Goal: Task Accomplishment & Management: Complete application form

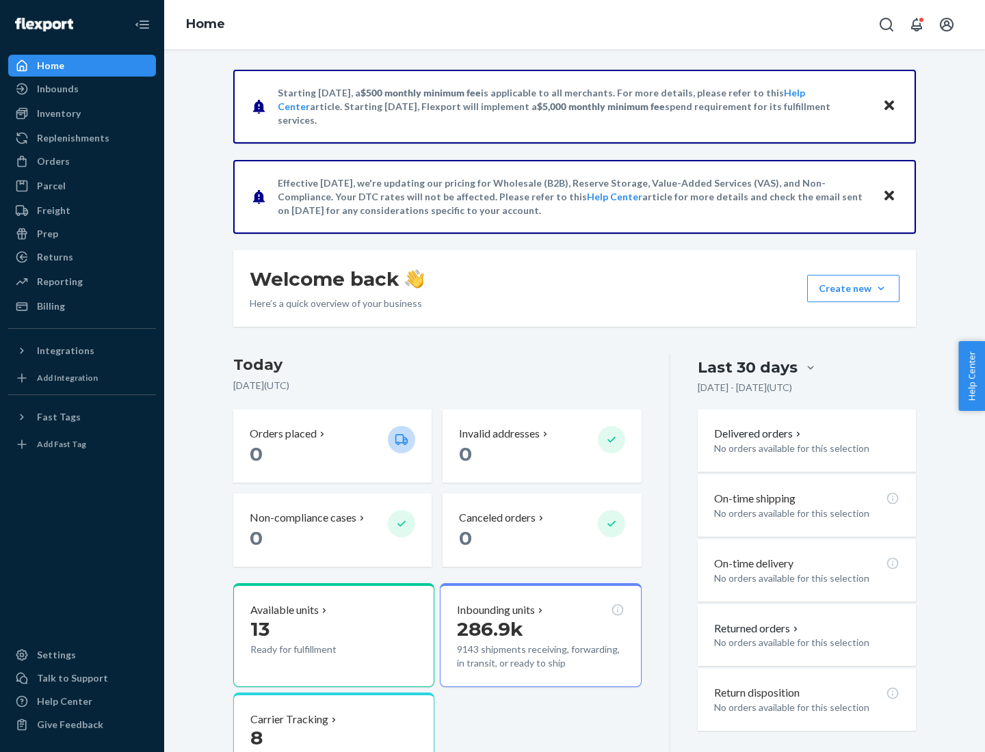
click at [881, 289] on button "Create new Create new inbound Create new order Create new product" at bounding box center [853, 288] width 92 height 27
click at [82, 89] on div "Inbounds" at bounding box center [82, 88] width 145 height 19
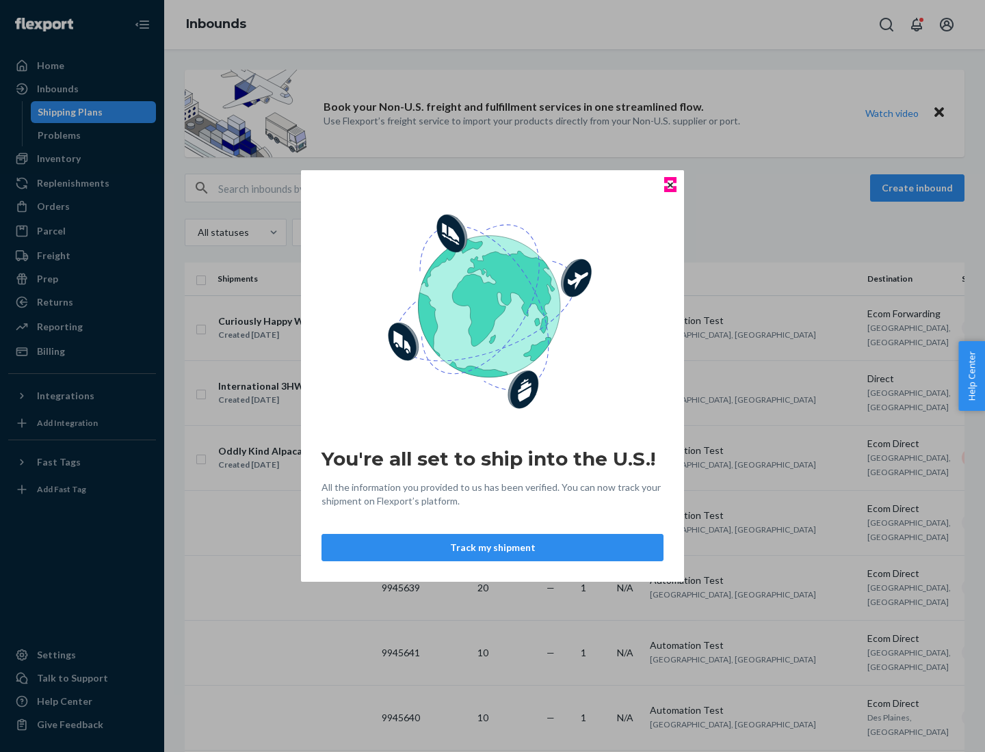
click at [669, 185] on icon "Close" at bounding box center [669, 184] width 5 height 5
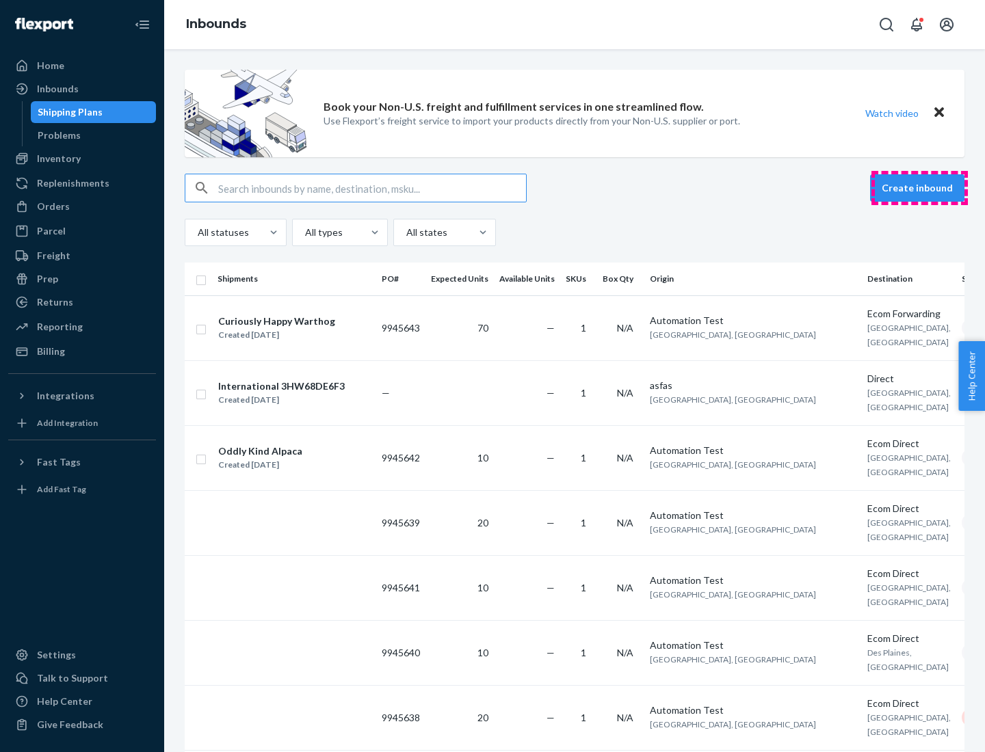
click at [919, 188] on button "Create inbound" at bounding box center [917, 187] width 94 height 27
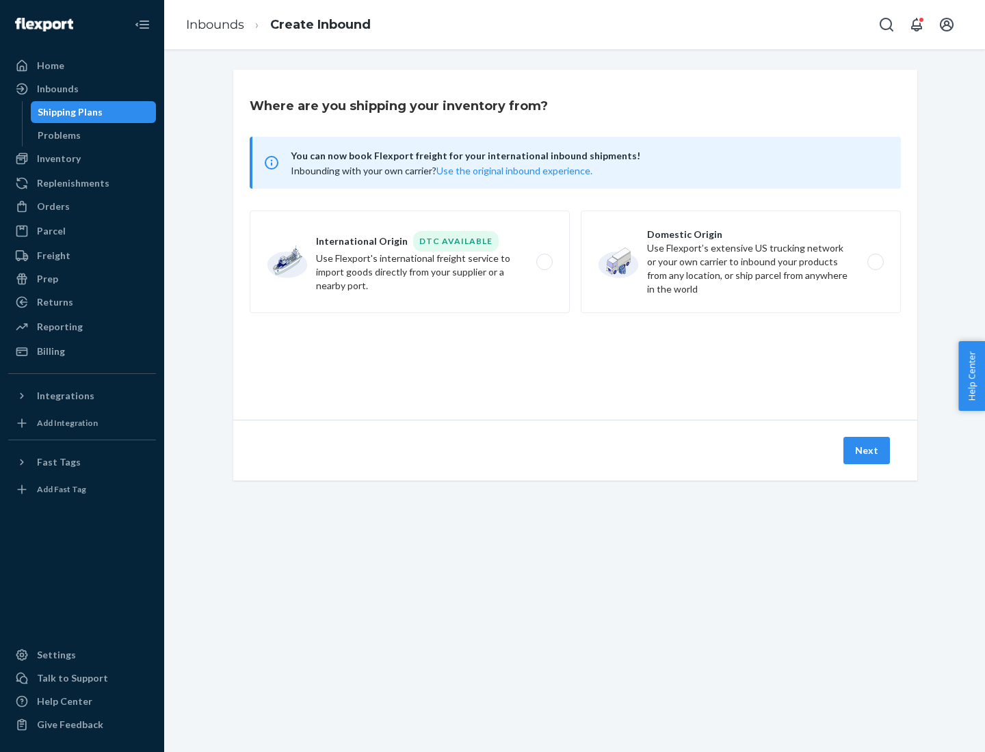
click at [741, 262] on label "Domestic Origin Use Flexport’s extensive US trucking network or your own carrie…" at bounding box center [741, 262] width 320 height 103
click at [875, 262] on input "Domestic Origin Use Flexport’s extensive US trucking network or your own carrie…" at bounding box center [879, 262] width 9 height 9
radio input "true"
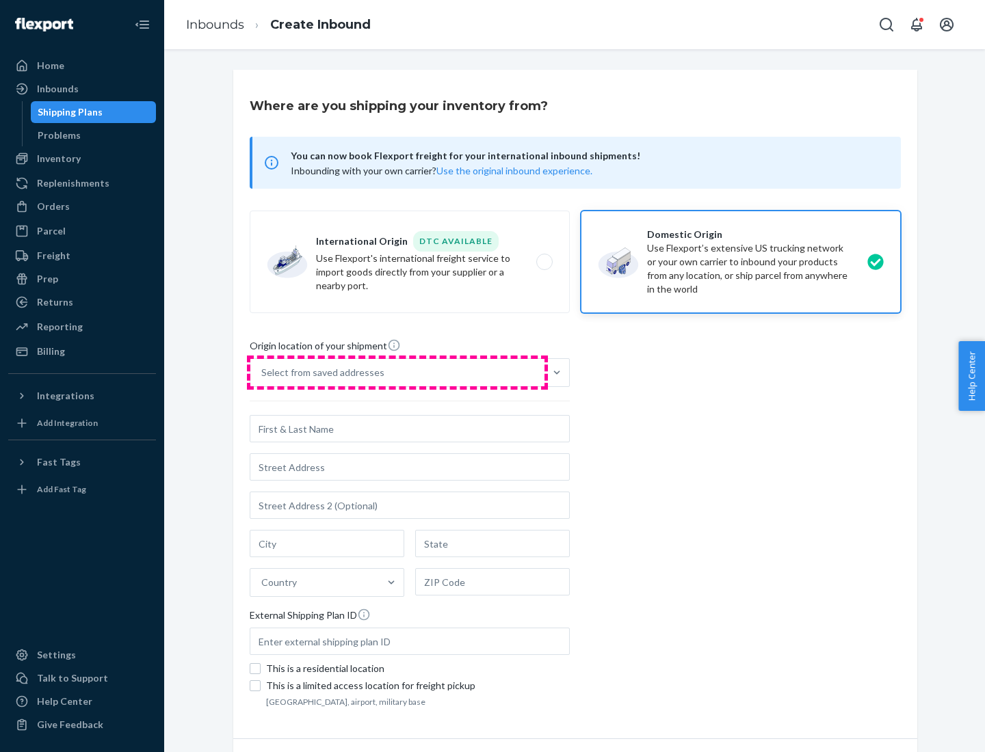
click at [397, 373] on div "Select from saved addresses" at bounding box center [397, 372] width 294 height 27
click at [263, 373] on input "Select from saved addresses" at bounding box center [261, 373] width 1 height 14
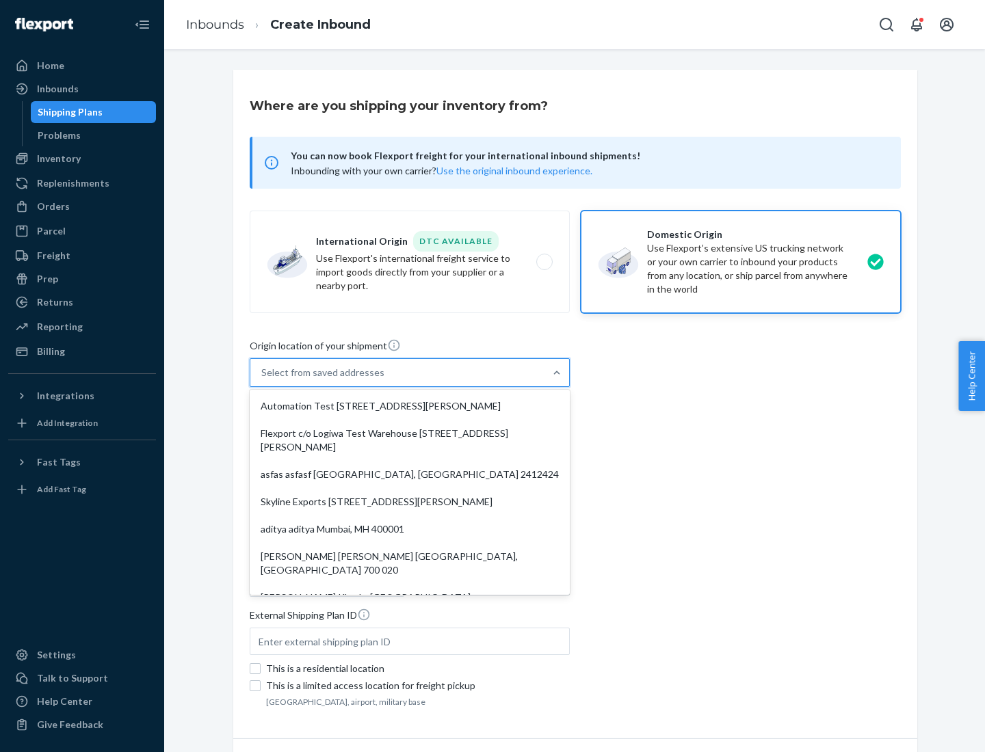
scroll to position [5, 0]
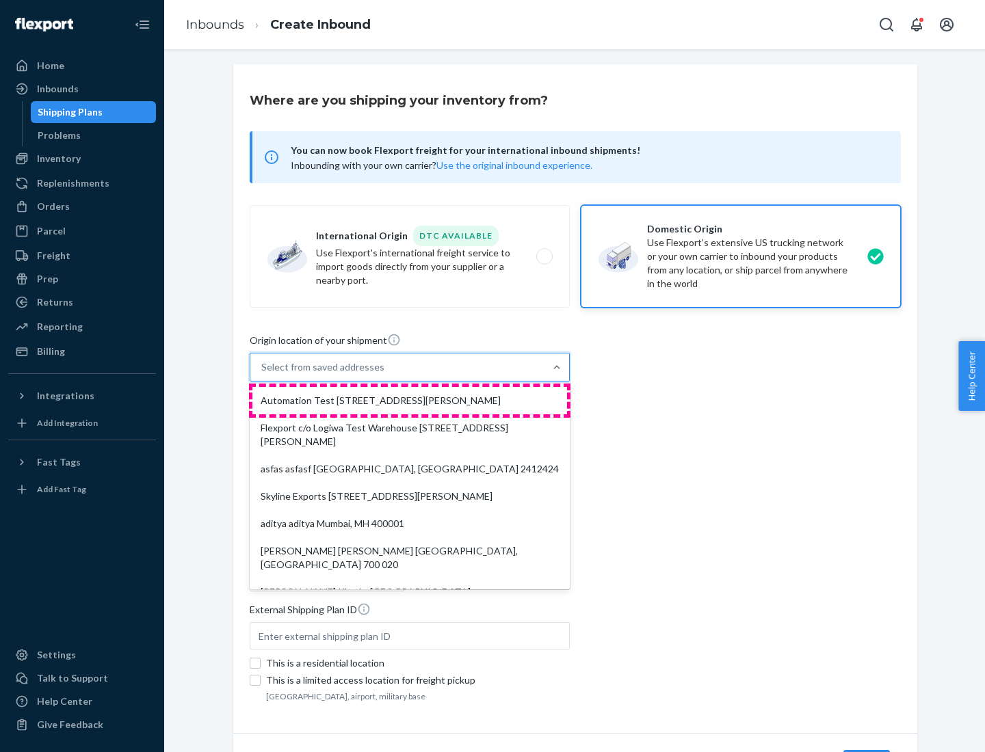
click at [410, 401] on div "Automation Test [STREET_ADDRESS][PERSON_NAME]" at bounding box center [409, 400] width 315 height 27
click at [263, 374] on input "option Automation Test [STREET_ADDRESS][PERSON_NAME]. 9 results available. Use …" at bounding box center [261, 367] width 1 height 14
type input "Automation Test"
type input "9th Floor"
type input "[GEOGRAPHIC_DATA]"
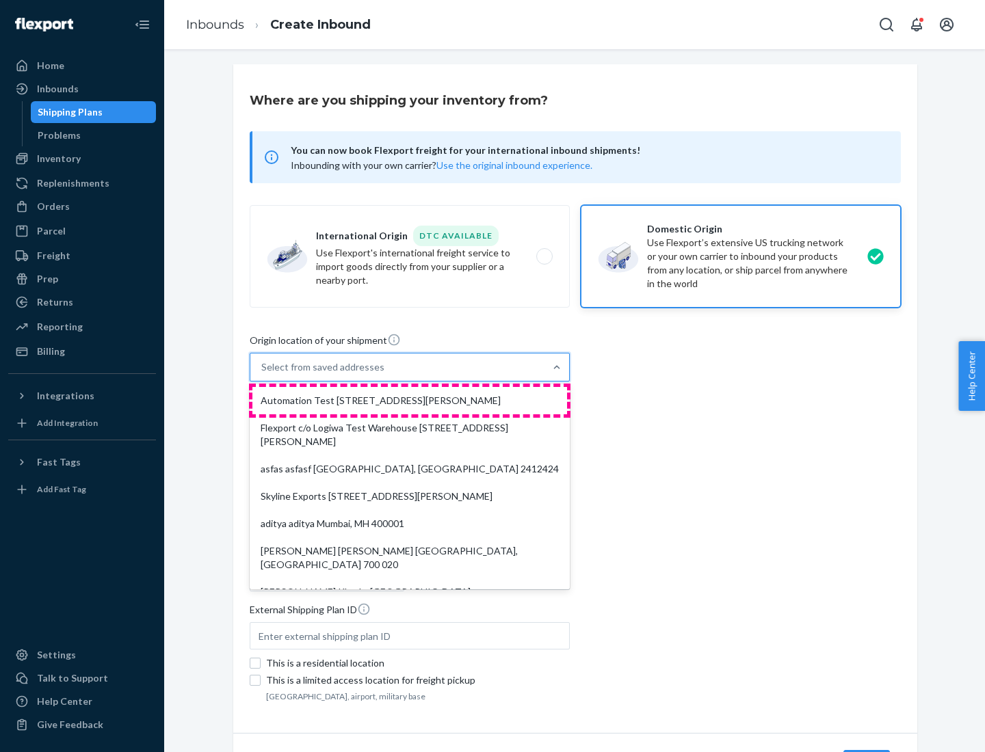
type input "CA"
type input "94104"
type input "[STREET_ADDRESS][PERSON_NAME]"
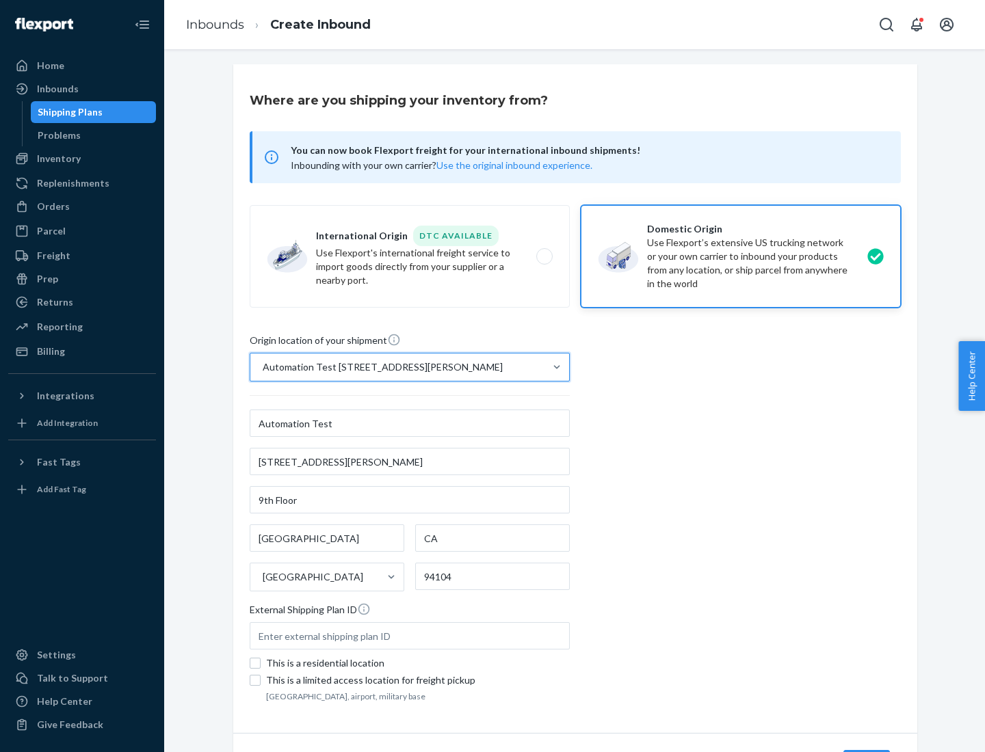
scroll to position [80, 0]
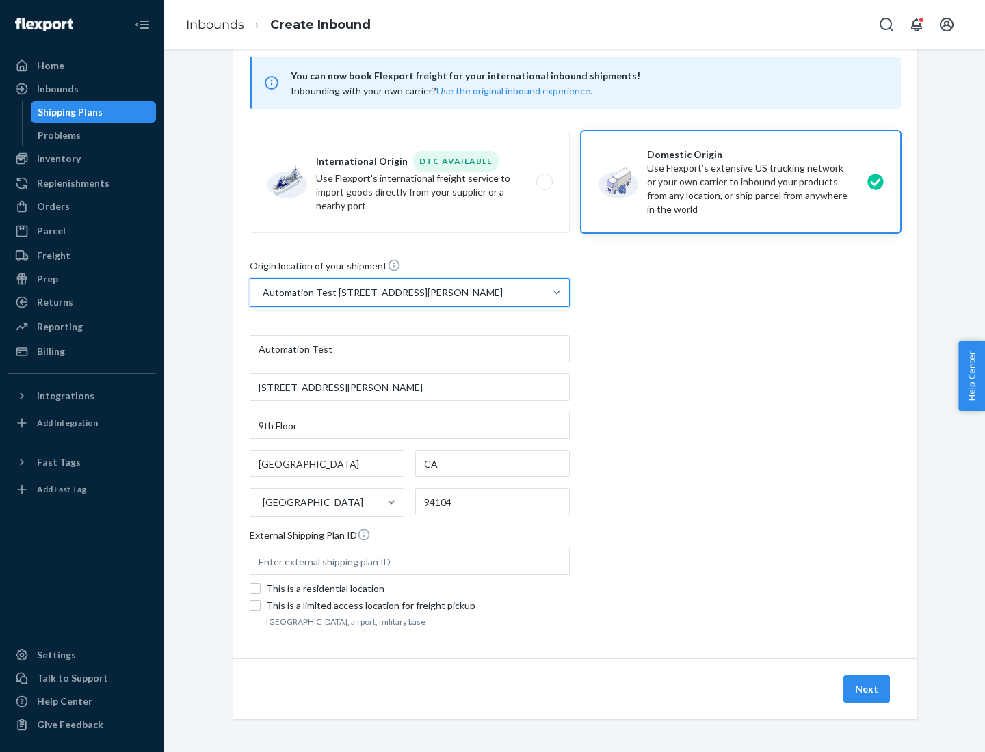
click at [867, 689] on button "Next" at bounding box center [866, 689] width 46 height 27
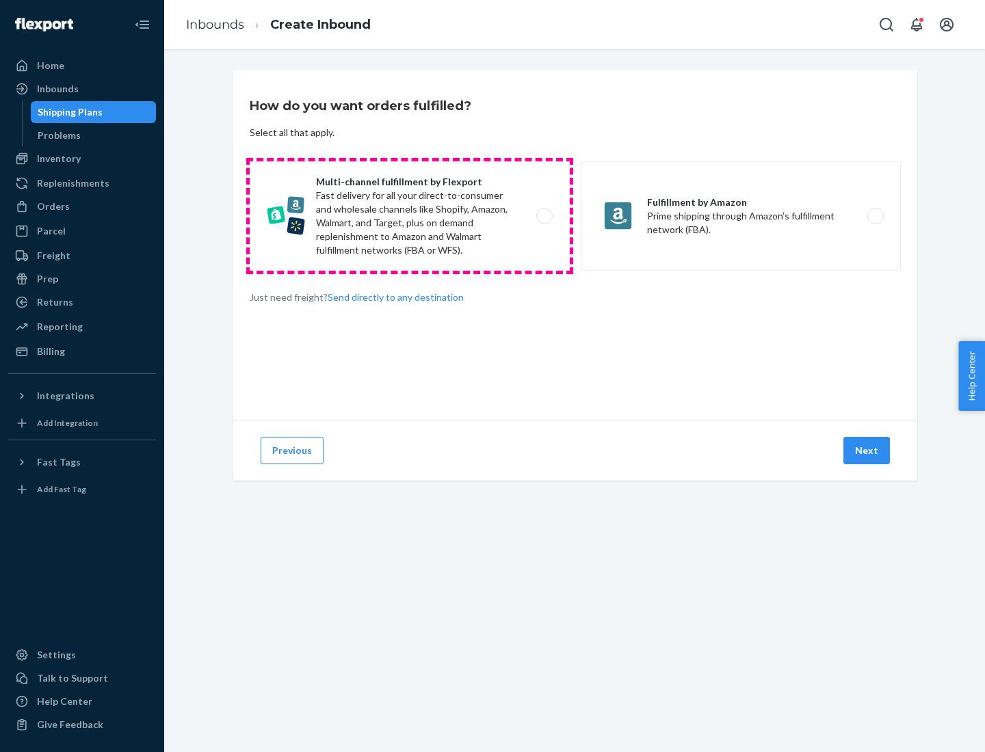
click at [410, 216] on label "Multi-channel fulfillment by Flexport Fast delivery for all your direct-to-cons…" at bounding box center [410, 215] width 320 height 109
click at [544, 216] on input "Multi-channel fulfillment by Flexport Fast delivery for all your direct-to-cons…" at bounding box center [548, 216] width 9 height 9
radio input "true"
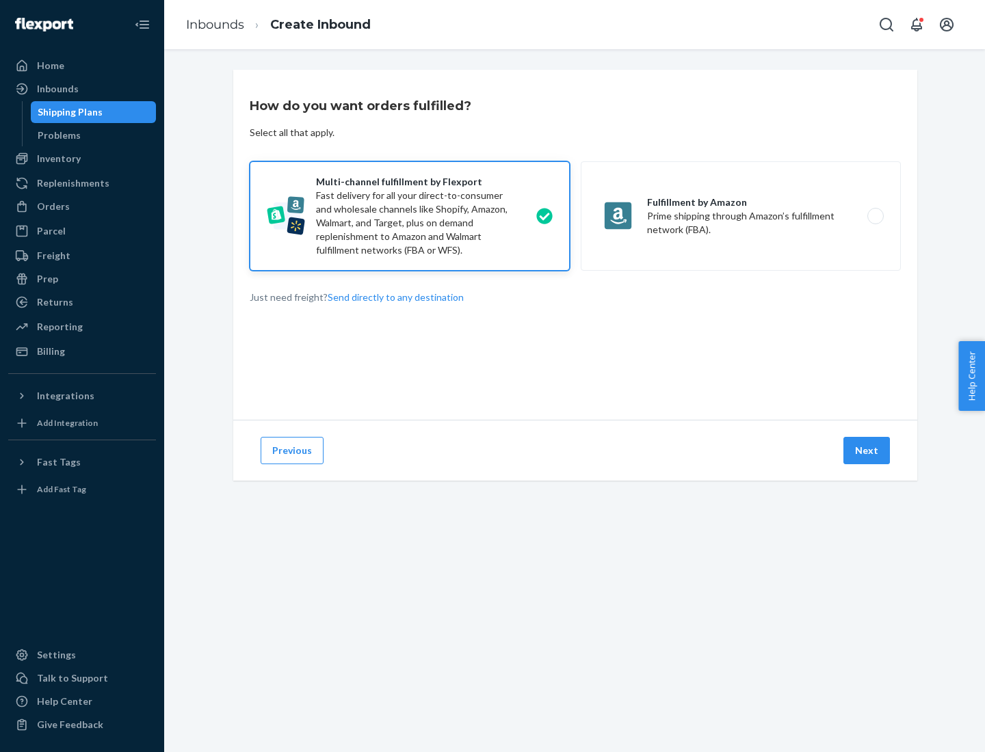
click at [867, 451] on button "Next" at bounding box center [866, 450] width 46 height 27
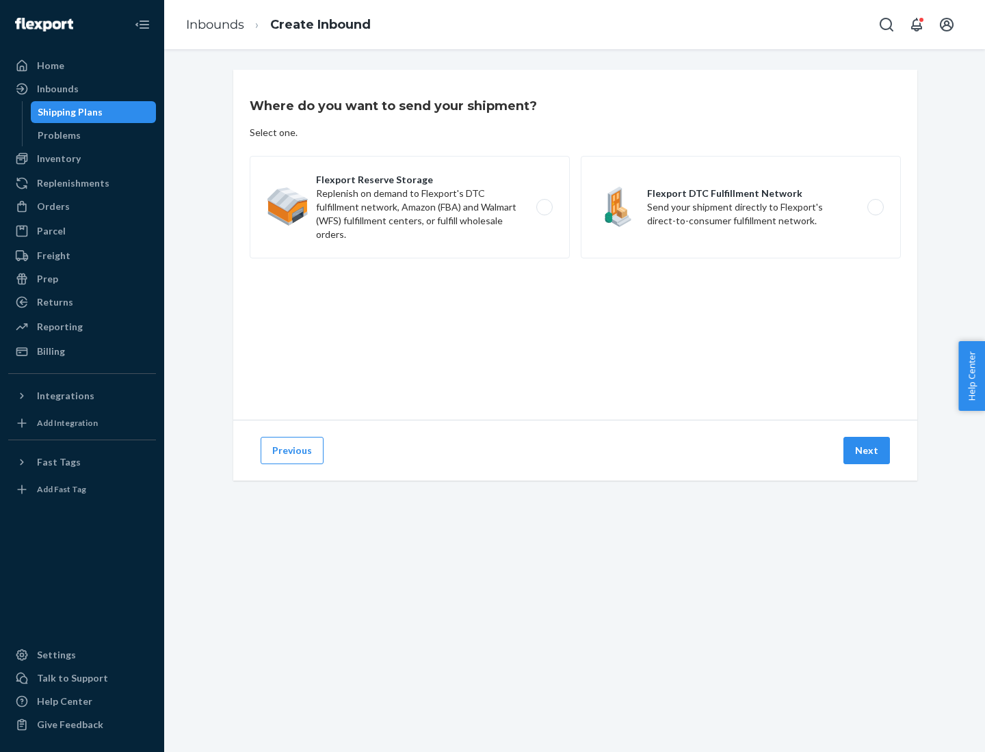
click at [410, 207] on label "Flexport Reserve Storage Replenish on demand to Flexport's DTC fulfillment netw…" at bounding box center [410, 207] width 320 height 103
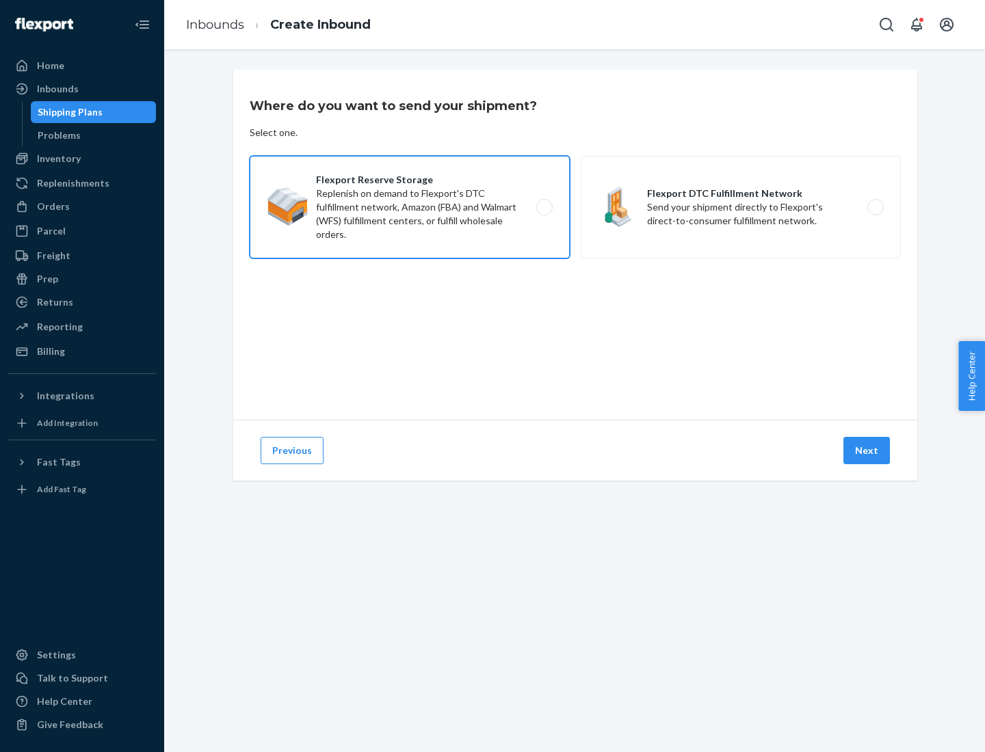
click at [544, 207] on input "Flexport Reserve Storage Replenish on demand to Flexport's DTC fulfillment netw…" at bounding box center [548, 207] width 9 height 9
radio input "true"
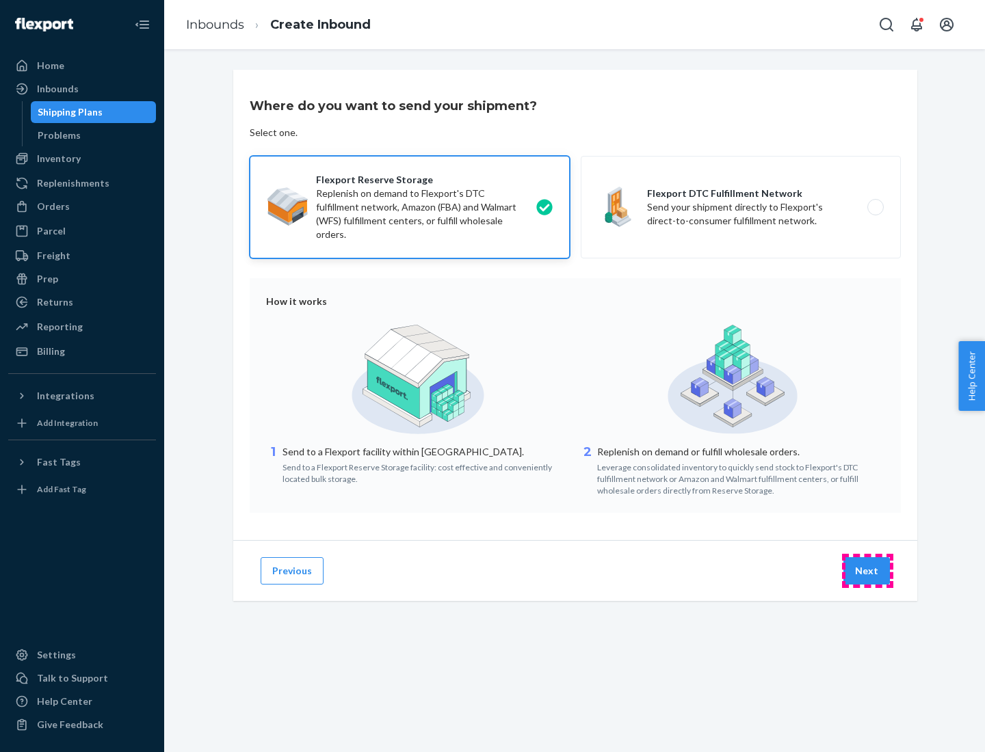
click at [867, 571] on button "Next" at bounding box center [866, 570] width 46 height 27
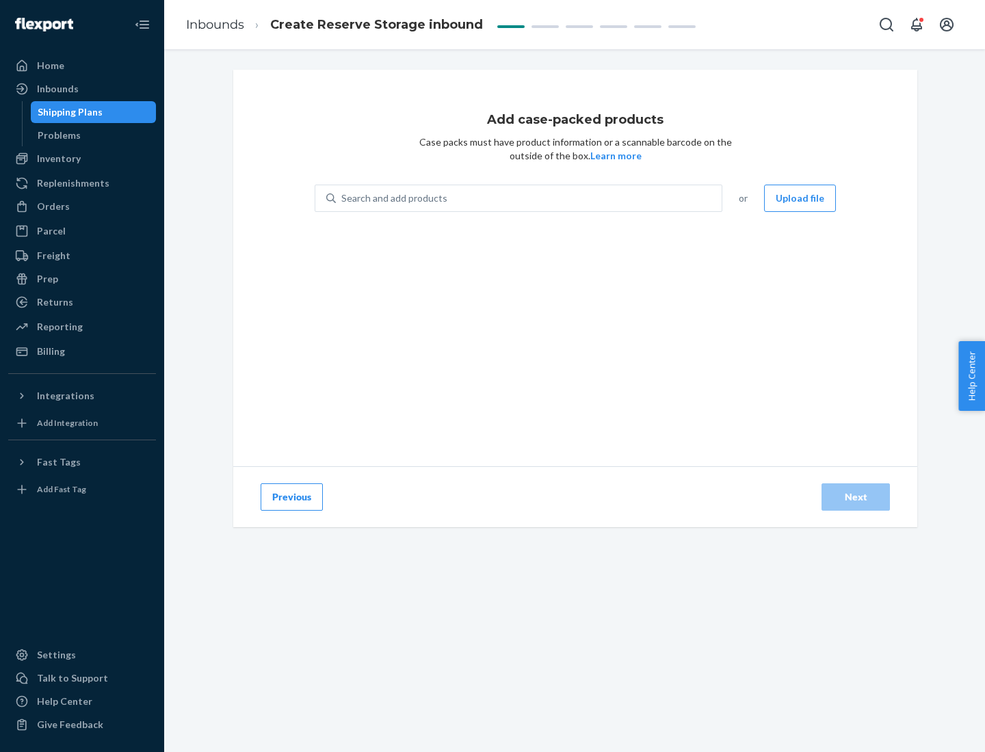
click at [529, 198] on div "Search and add products" at bounding box center [529, 198] width 386 height 25
click at [343, 198] on input "Search and add products" at bounding box center [341, 198] width 1 height 14
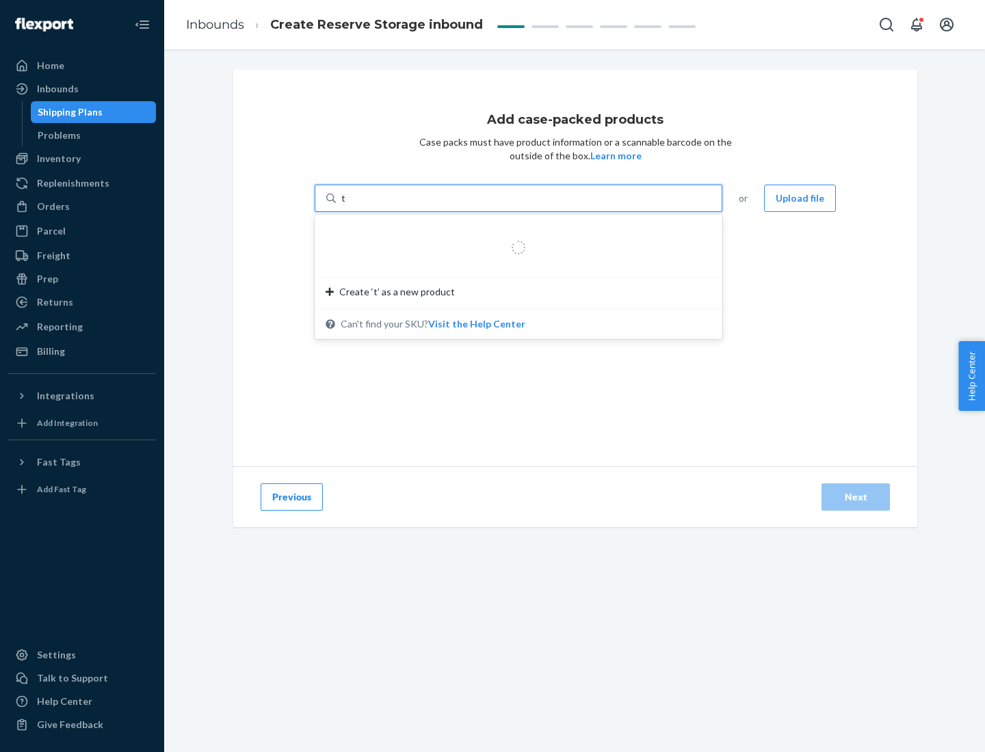
type input "test-syn"
click at [514, 231] on div "test - syn - test" at bounding box center [512, 231] width 375 height 14
click at [377, 205] on input "test-syn" at bounding box center [359, 198] width 36 height 14
type input "1"
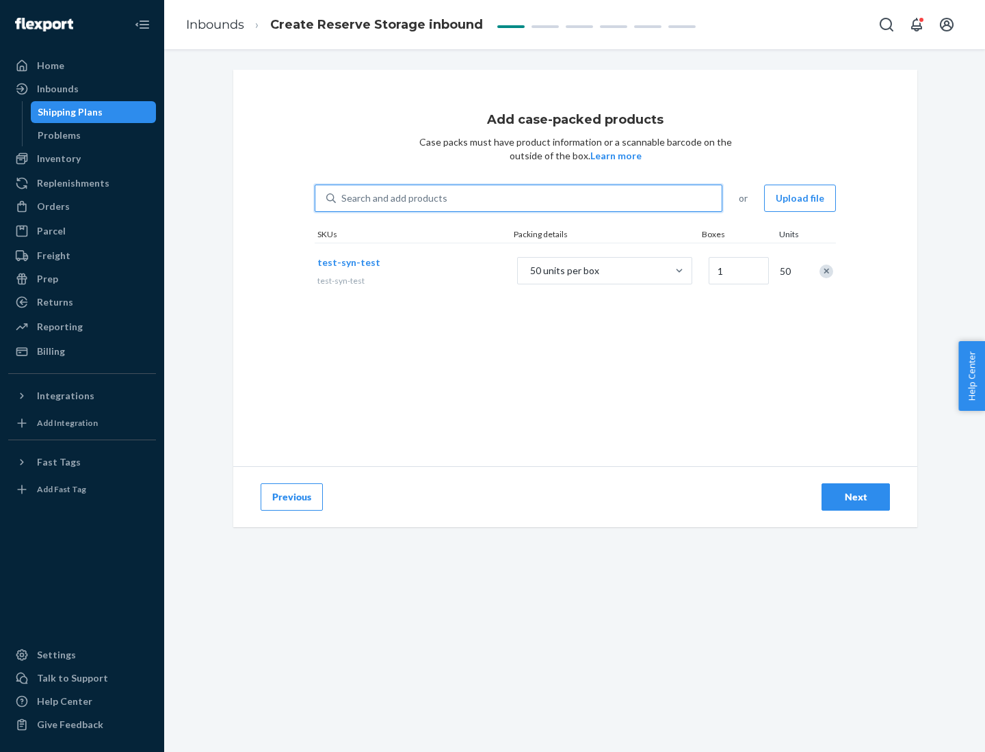
click at [855, 497] on div "Next" at bounding box center [855, 497] width 45 height 14
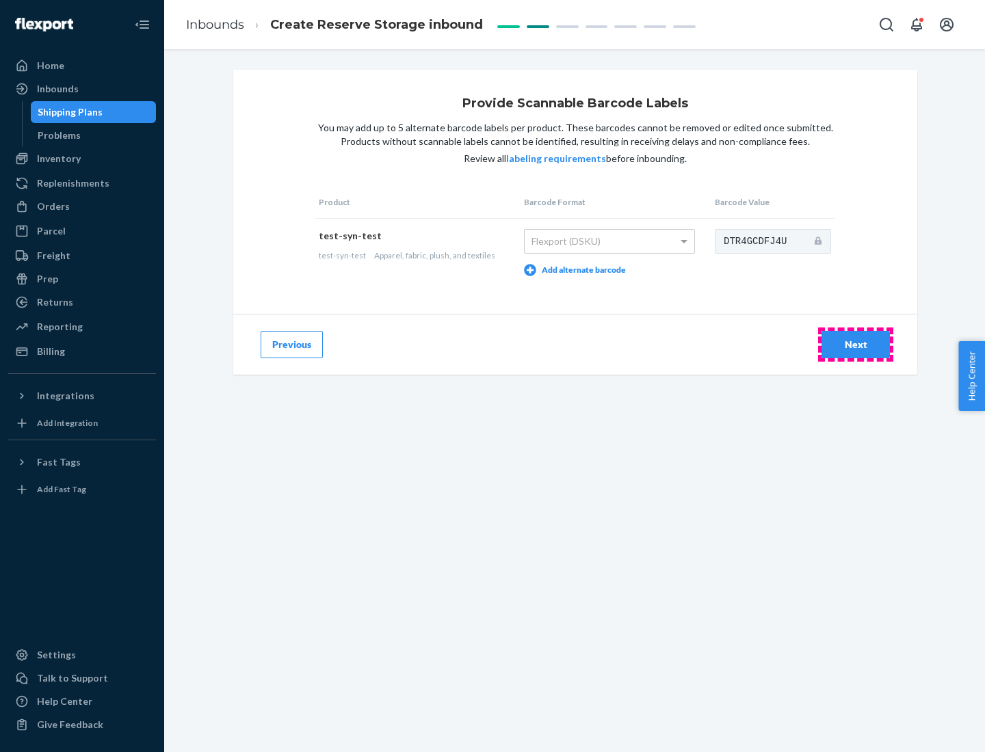
click at [855, 344] on div "Next" at bounding box center [855, 345] width 45 height 14
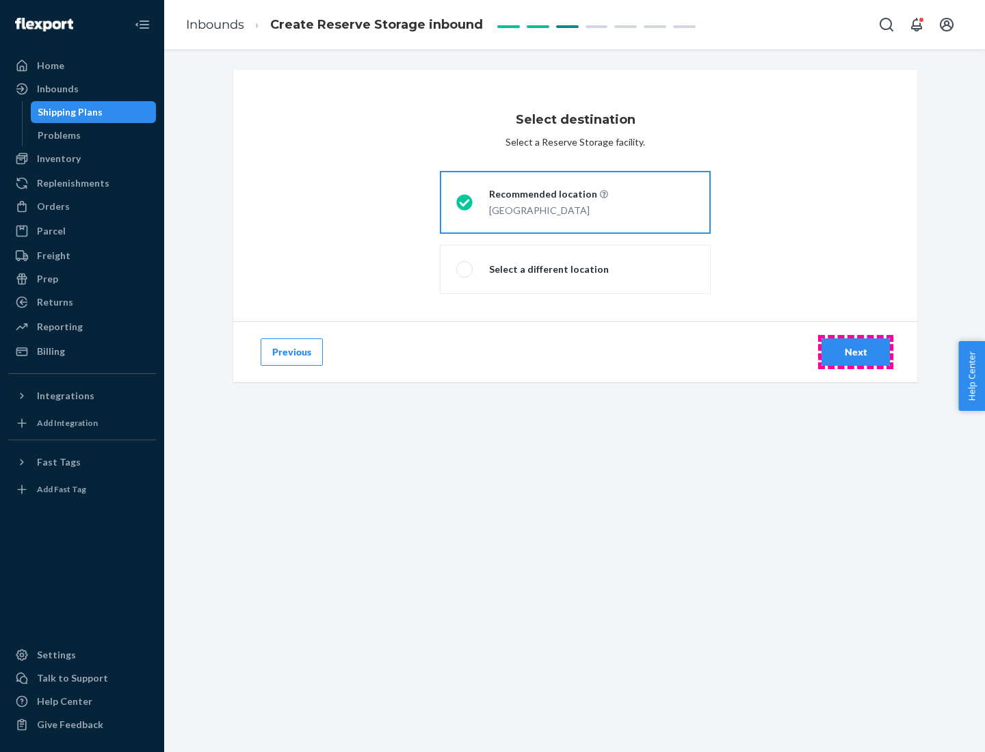
click at [855, 352] on div "Next" at bounding box center [855, 352] width 45 height 14
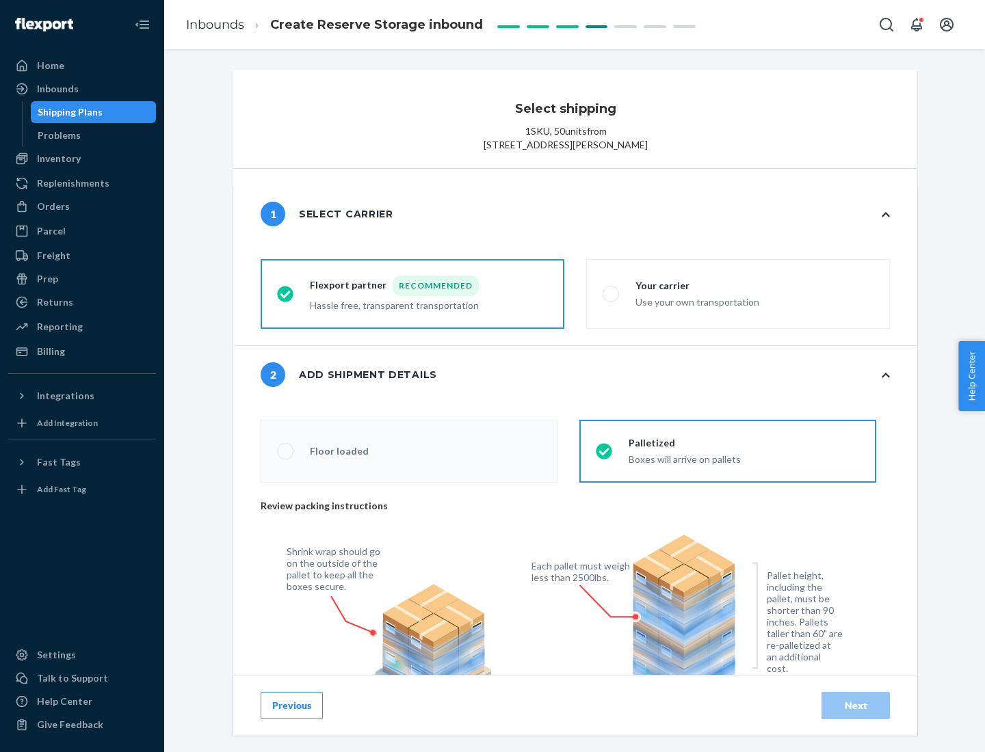
radio input "false"
type input "1"
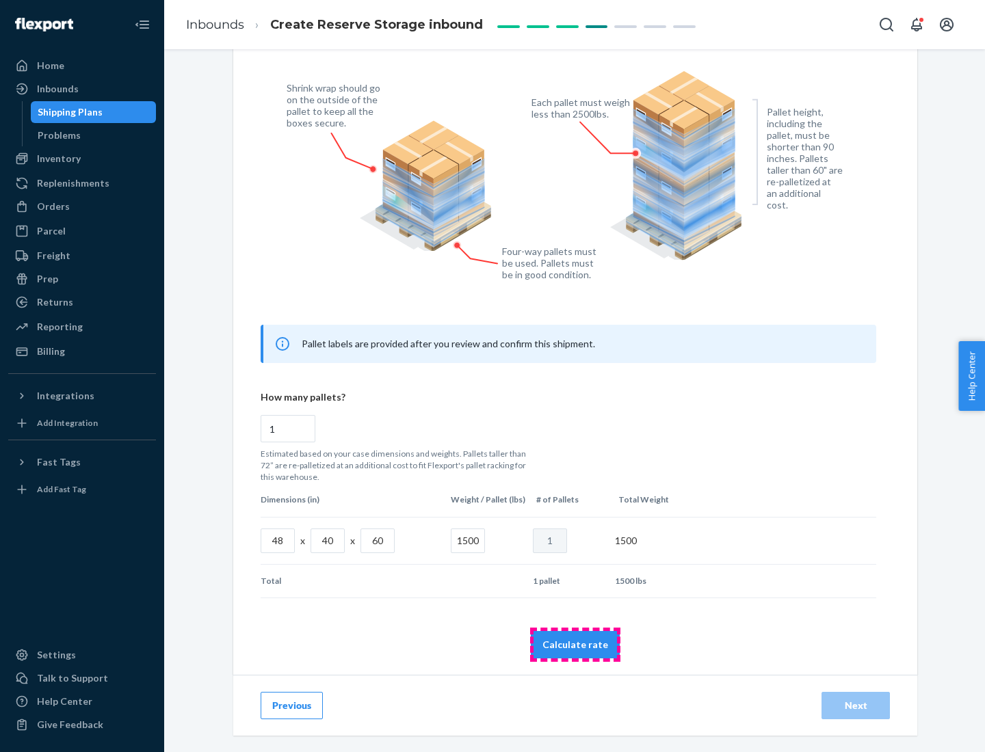
click at [575, 644] on button "Calculate rate" at bounding box center [575, 644] width 89 height 27
radio input "false"
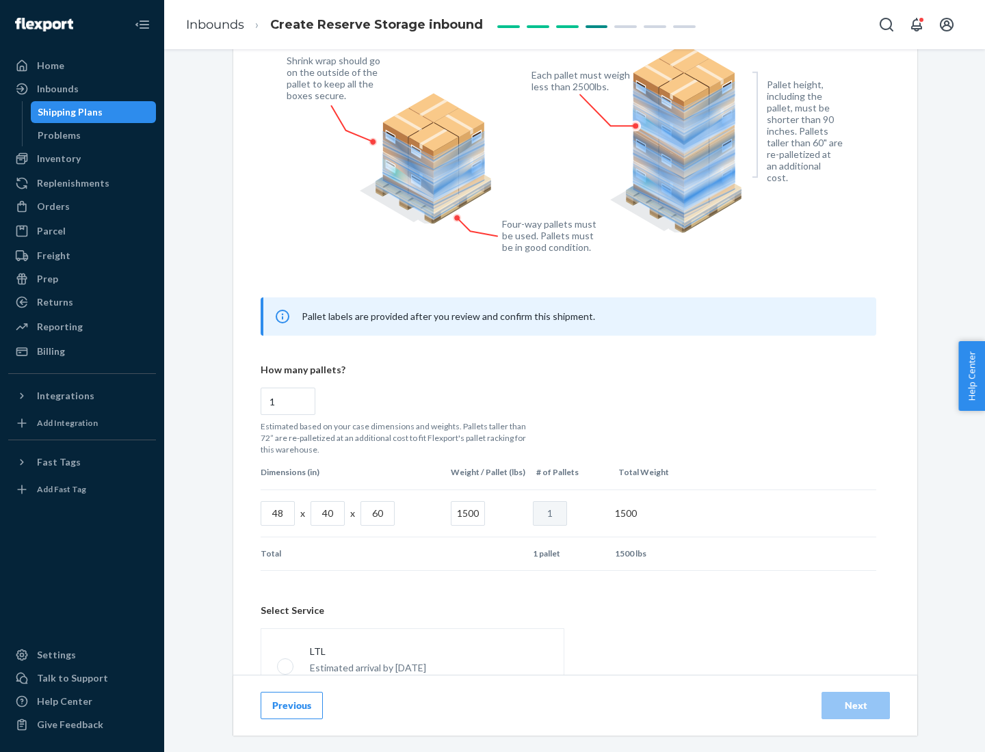
scroll to position [604, 0]
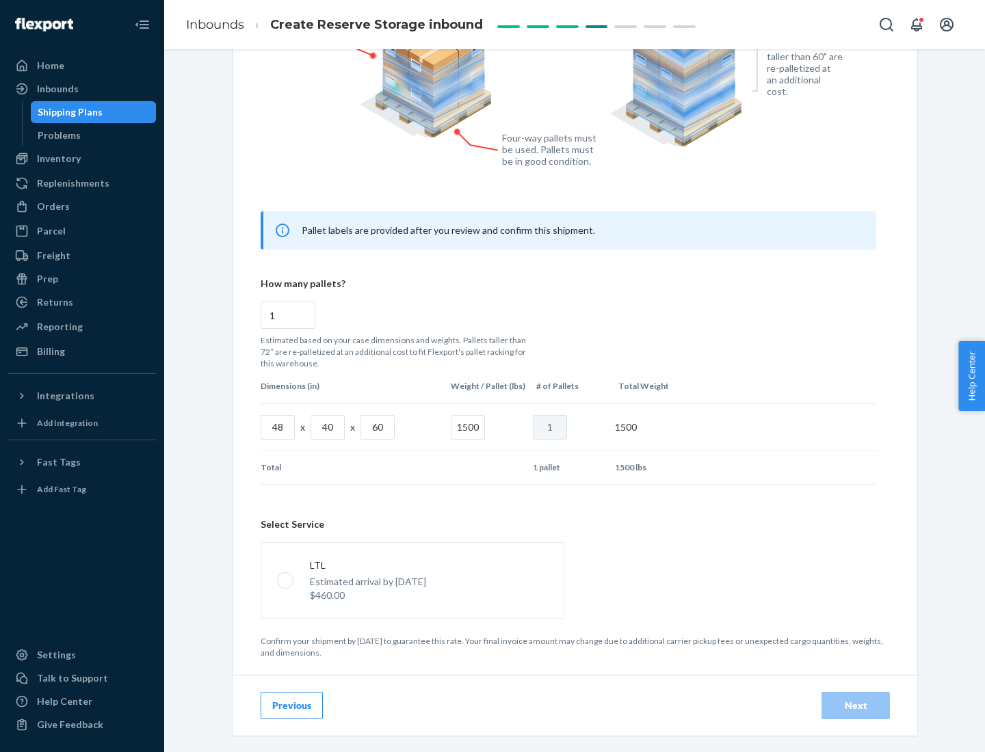
click at [412, 580] on p "Estimated arrival by [DATE]" at bounding box center [368, 582] width 116 height 14
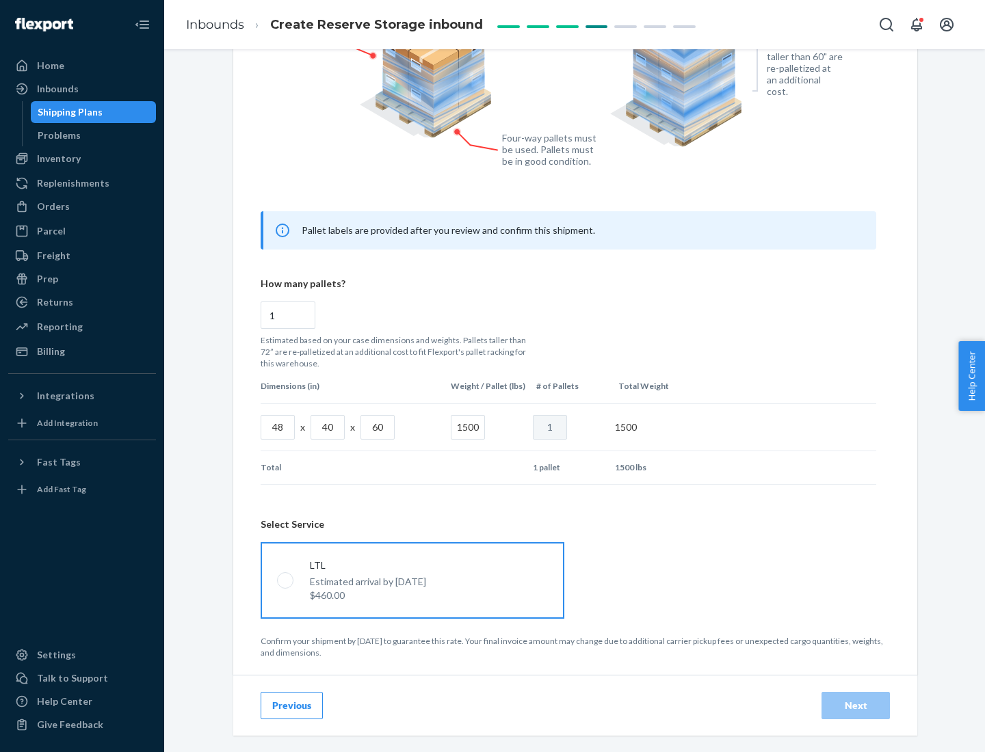
click at [286, 580] on input "LTL Estimated arrival by [DATE] $460.00" at bounding box center [281, 580] width 9 height 9
radio input "true"
radio input "false"
click at [855, 705] on div "Next" at bounding box center [855, 706] width 45 height 14
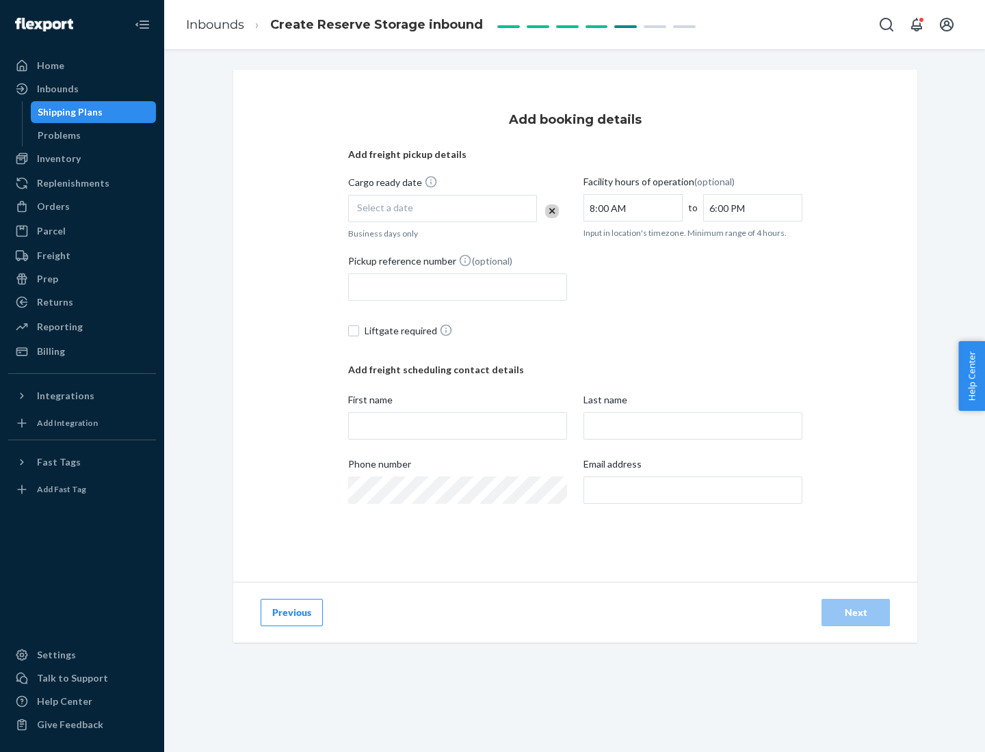
click at [442, 209] on div "Select a date" at bounding box center [442, 208] width 189 height 27
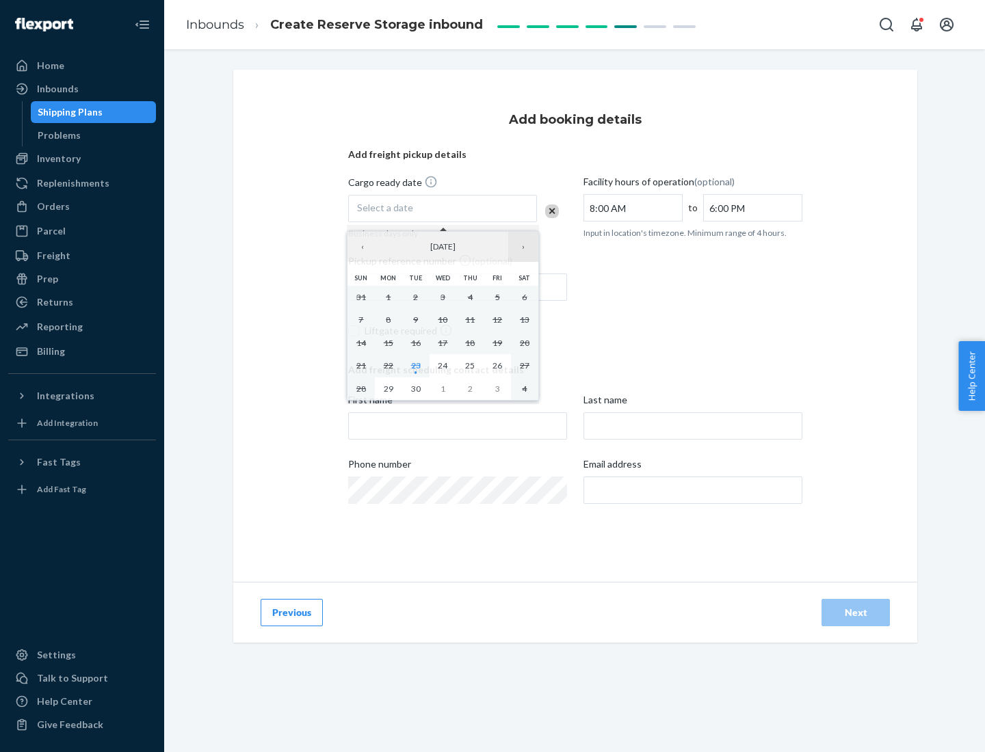
click at [523, 247] on button "›" at bounding box center [523, 247] width 30 height 30
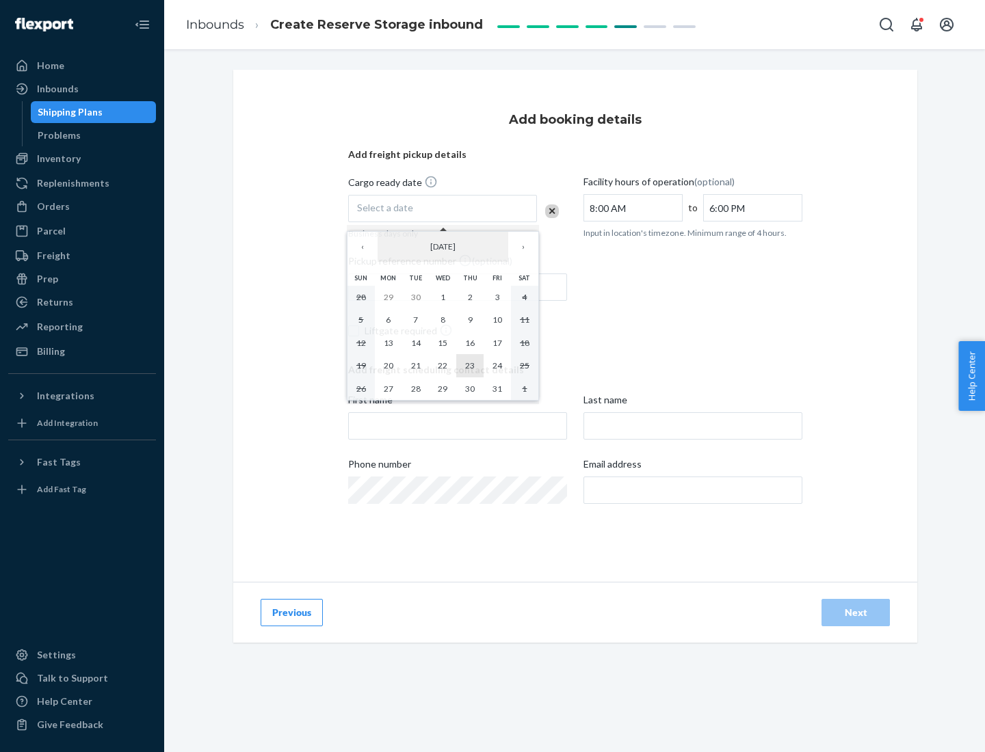
click at [470, 365] on abbr "23" at bounding box center [470, 365] width 10 height 10
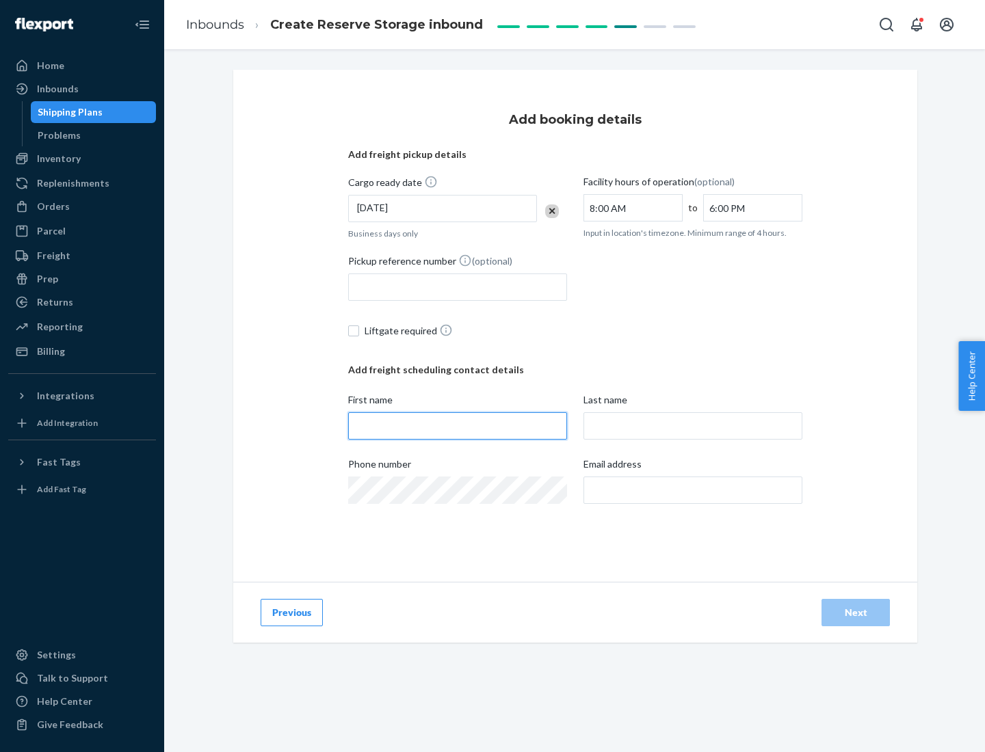
click at [457, 426] on input "First name" at bounding box center [457, 425] width 219 height 27
type input "[PERSON_NAME]"
click at [693, 426] on input "Last name" at bounding box center [692, 425] width 219 height 27
type input "Doe"
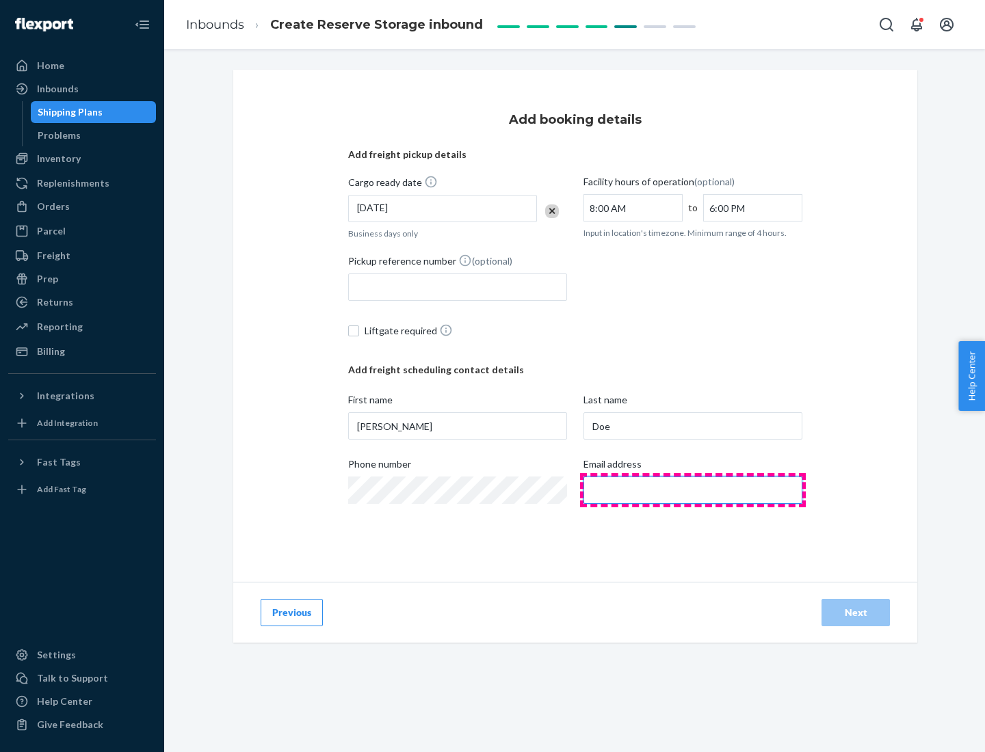
click at [693, 490] on input "Email address" at bounding box center [692, 490] width 219 height 27
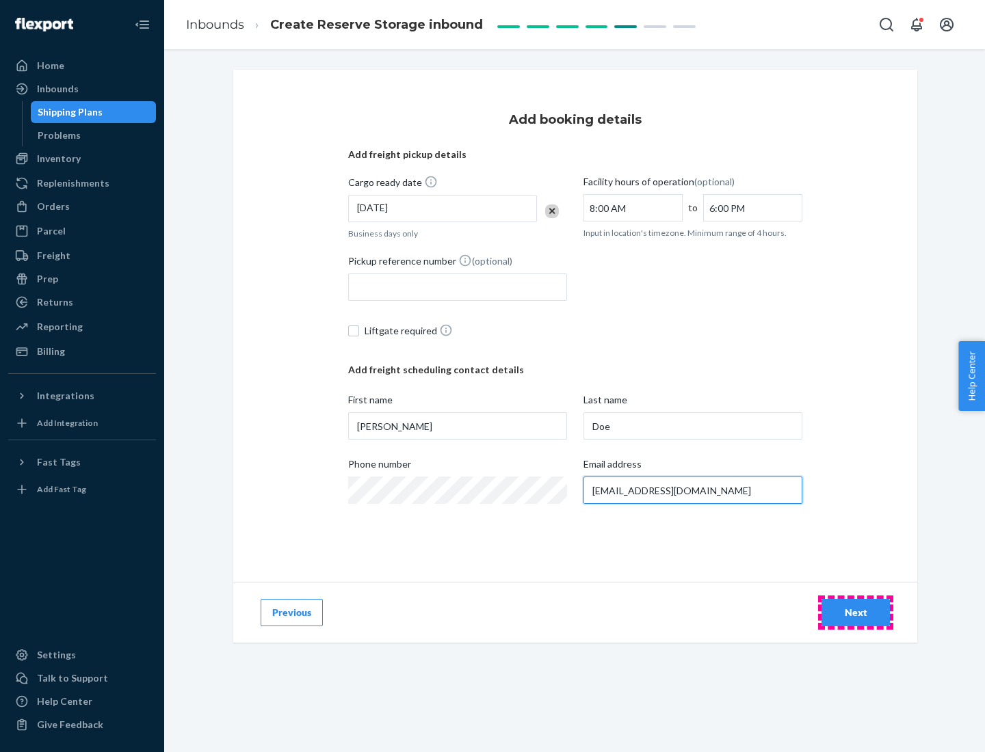
type input "[EMAIL_ADDRESS][DOMAIN_NAME]"
click at [855, 613] on div "Next" at bounding box center [855, 613] width 45 height 14
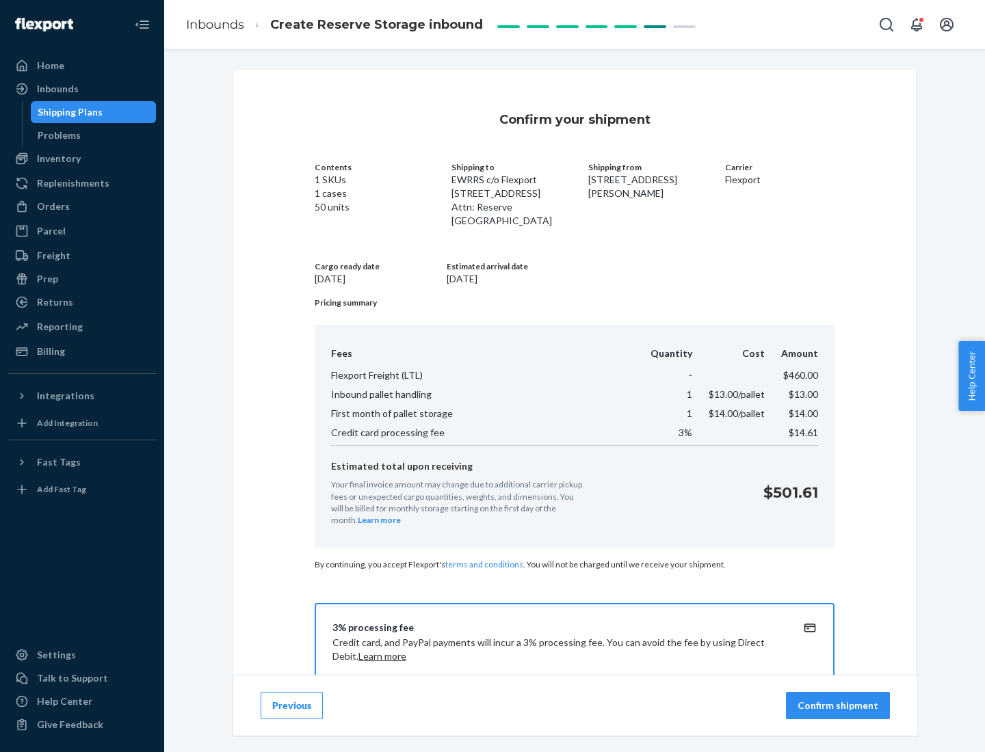
scroll to position [197, 0]
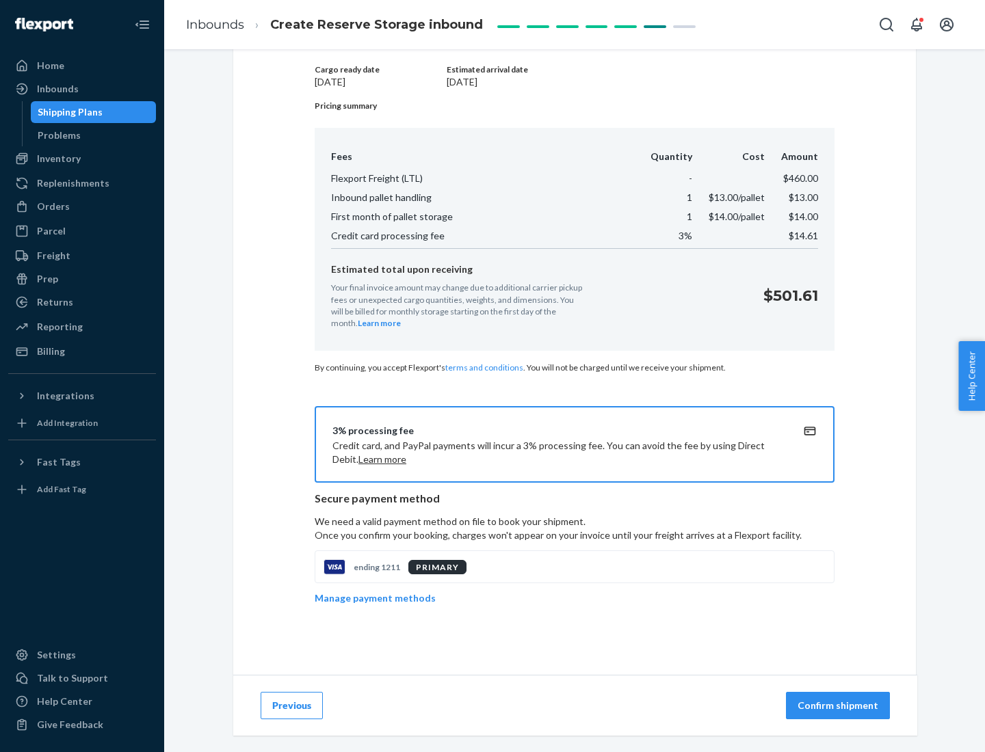
click at [839, 706] on p "Confirm shipment" at bounding box center [837, 706] width 81 height 14
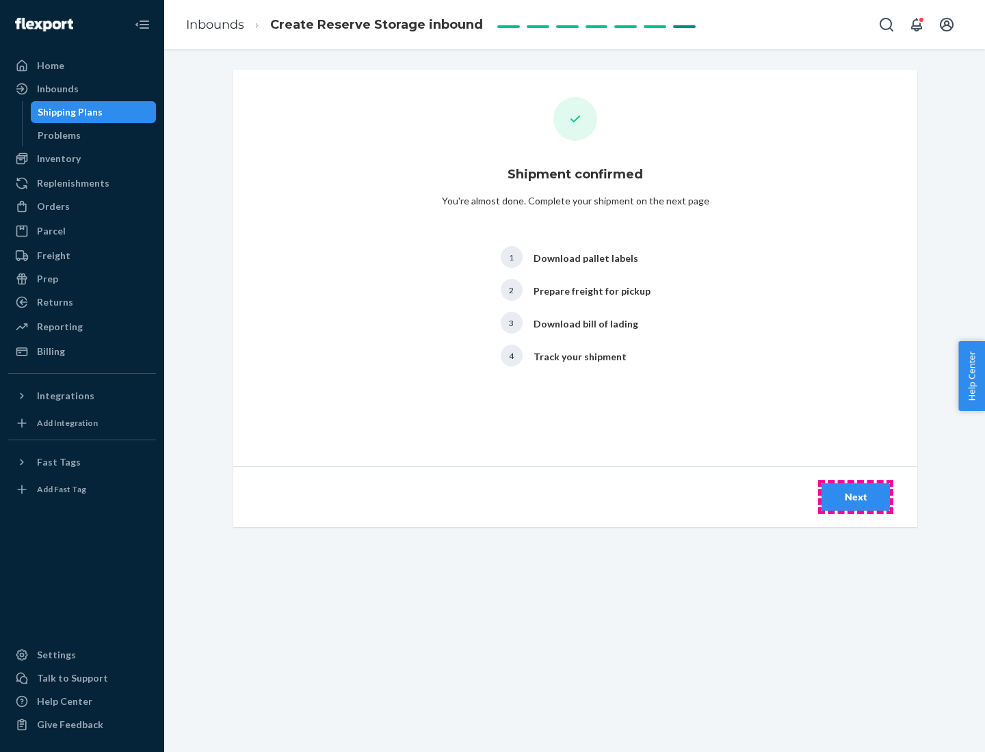
click at [855, 497] on div "Next" at bounding box center [855, 497] width 45 height 14
